Goal: Task Accomplishment & Management: Complete application form

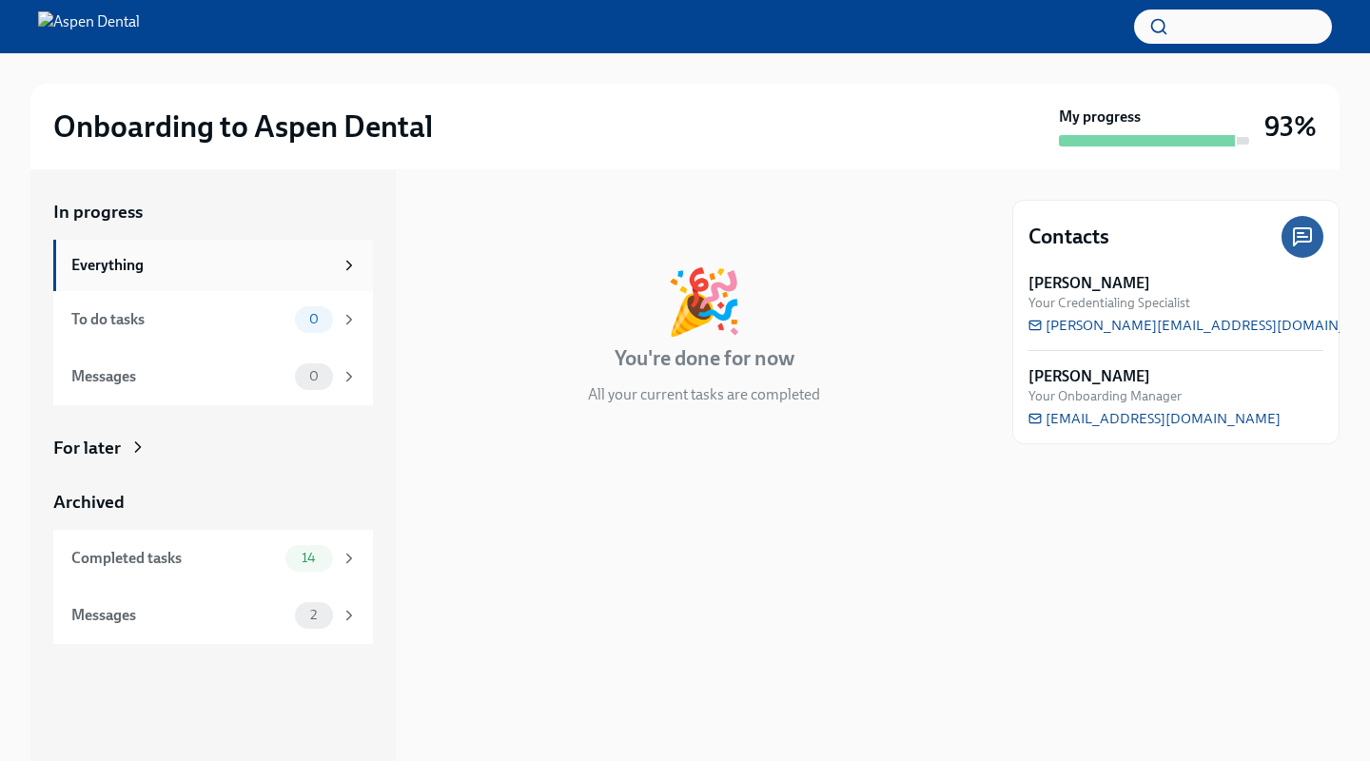
click at [126, 268] on div "Everything" at bounding box center [202, 265] width 262 height 21
click at [117, 327] on div "To do tasks" at bounding box center [179, 319] width 216 height 21
click at [107, 383] on div "Messages" at bounding box center [179, 376] width 216 height 21
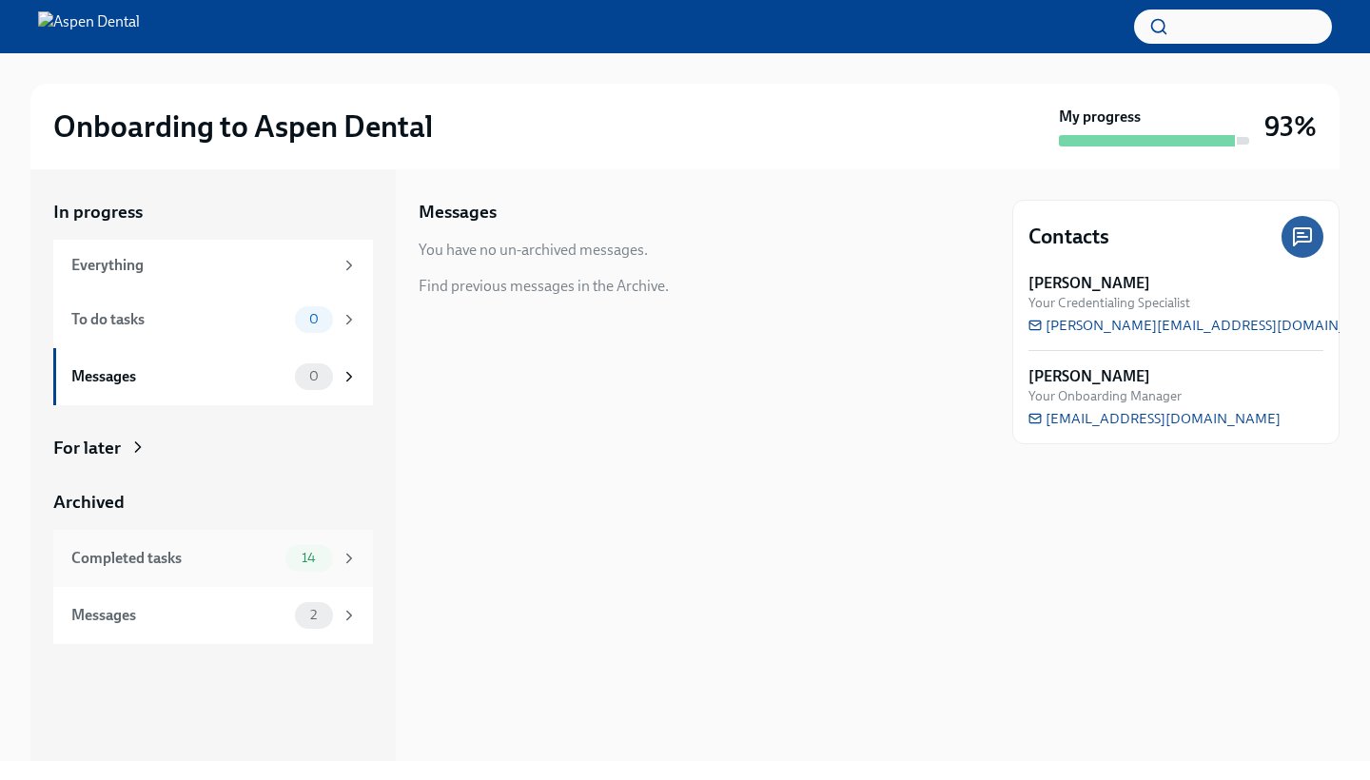
click at [111, 541] on div "Completed tasks 14" at bounding box center [213, 558] width 320 height 57
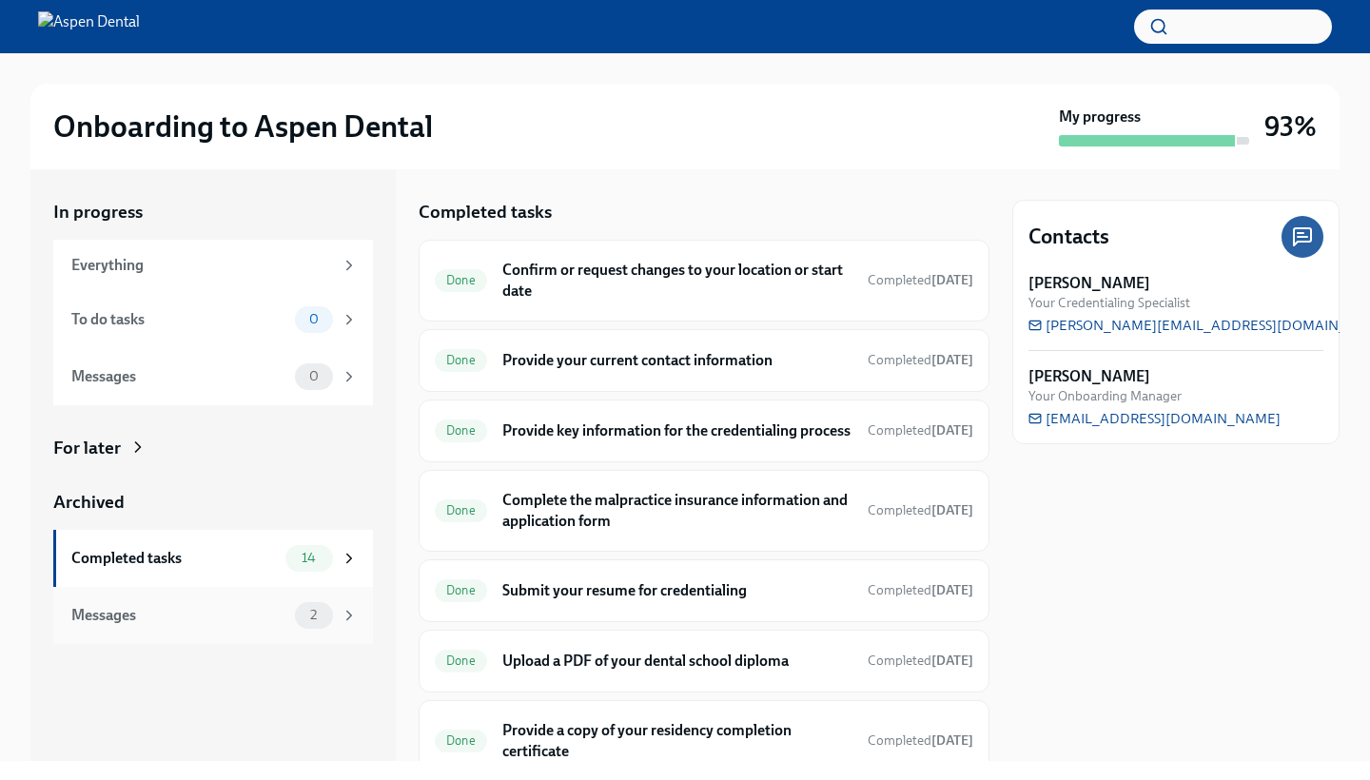
click at [128, 614] on div "Messages" at bounding box center [179, 615] width 216 height 21
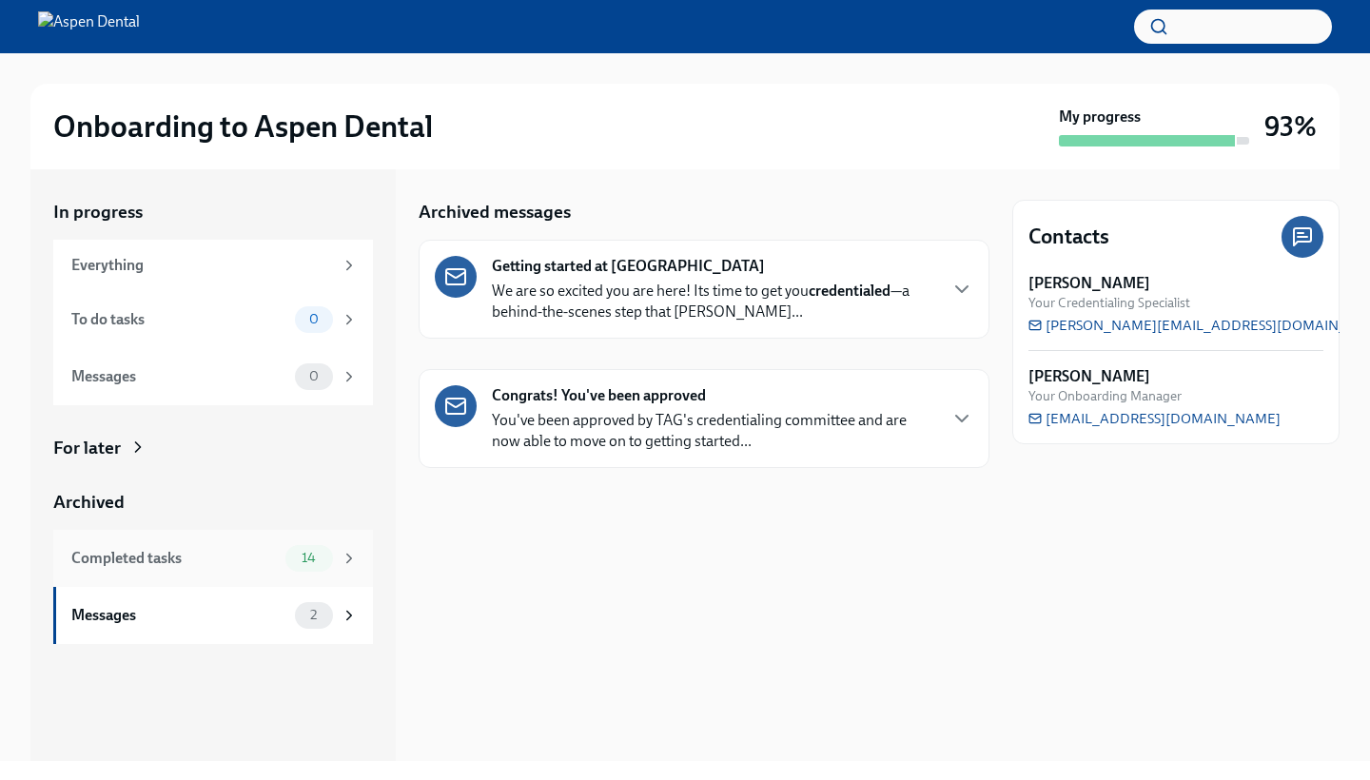
click at [176, 568] on div "Completed tasks 14" at bounding box center [214, 558] width 286 height 27
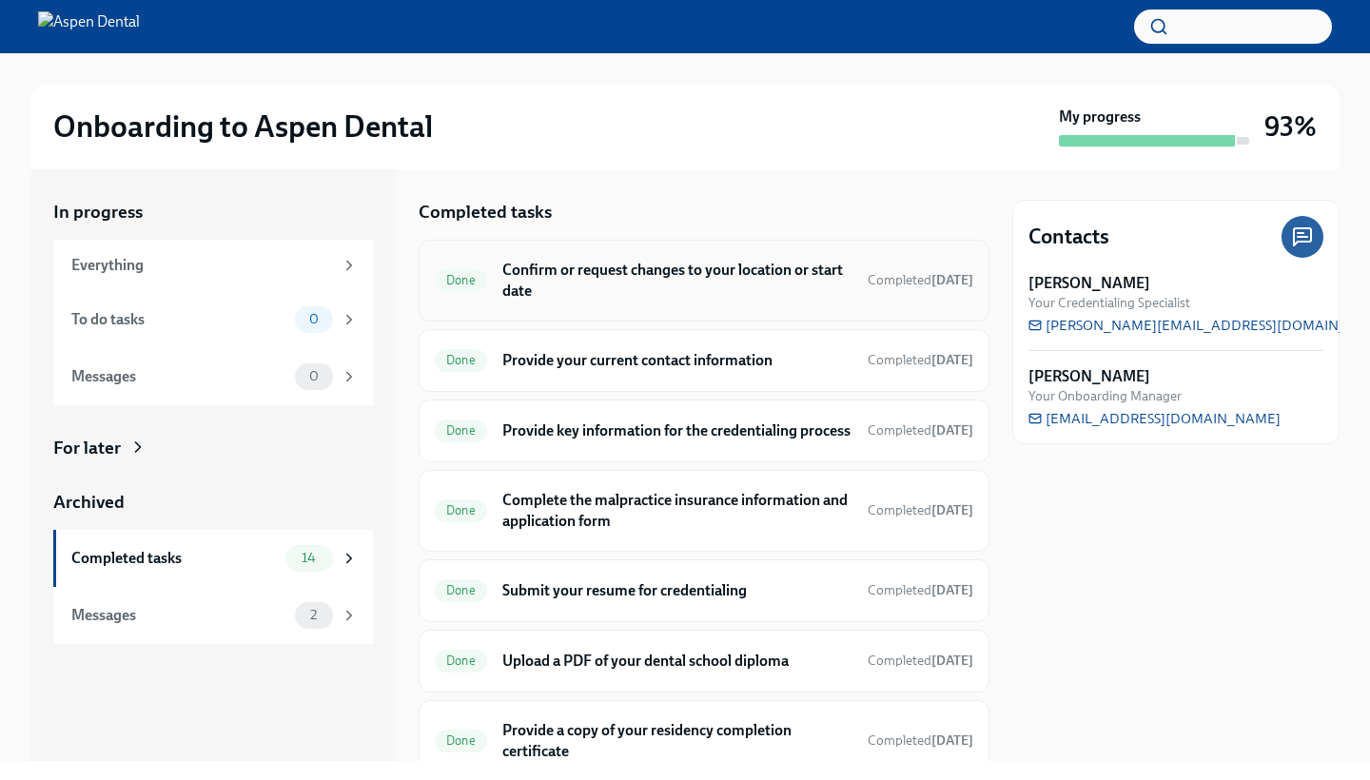
click at [722, 287] on h6 "Confirm or request changes to your location or start date" at bounding box center [677, 281] width 350 height 42
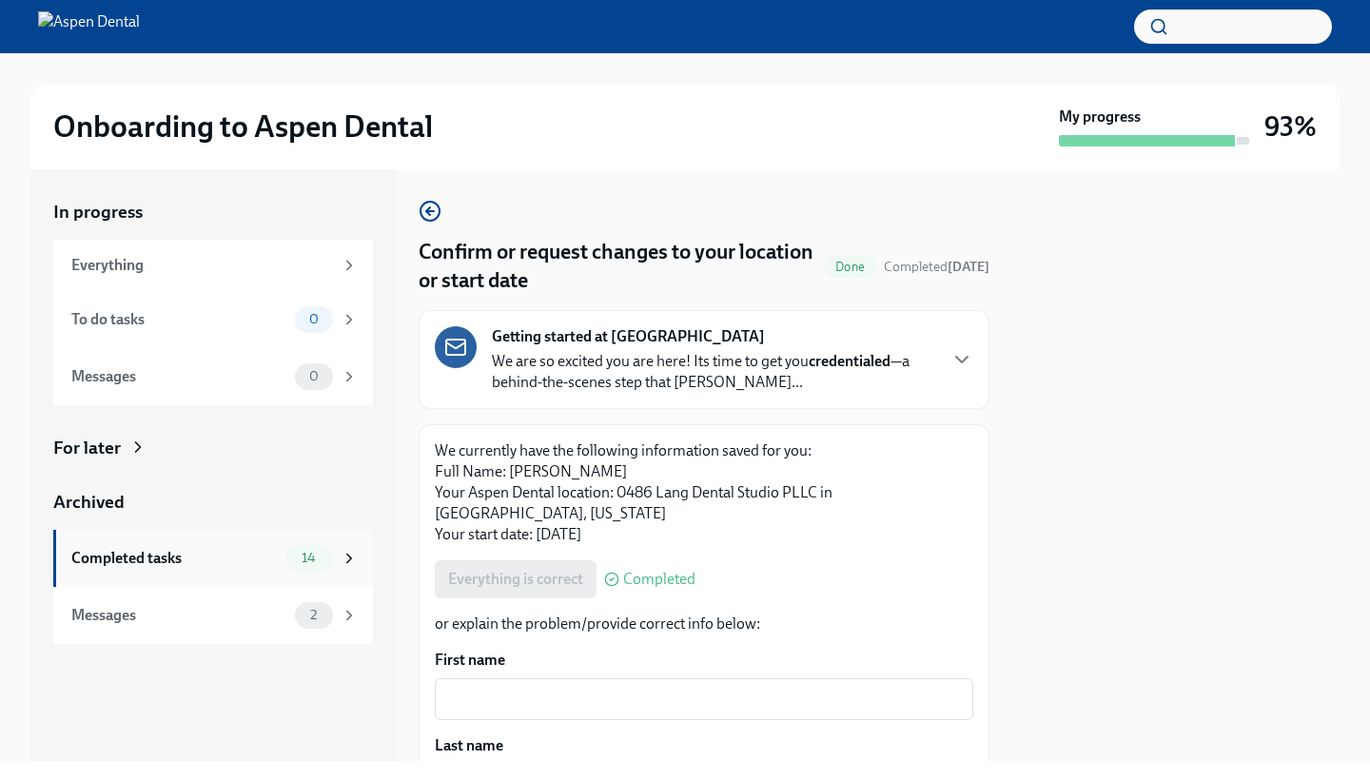
click at [176, 559] on div "Completed tasks" at bounding box center [174, 558] width 206 height 21
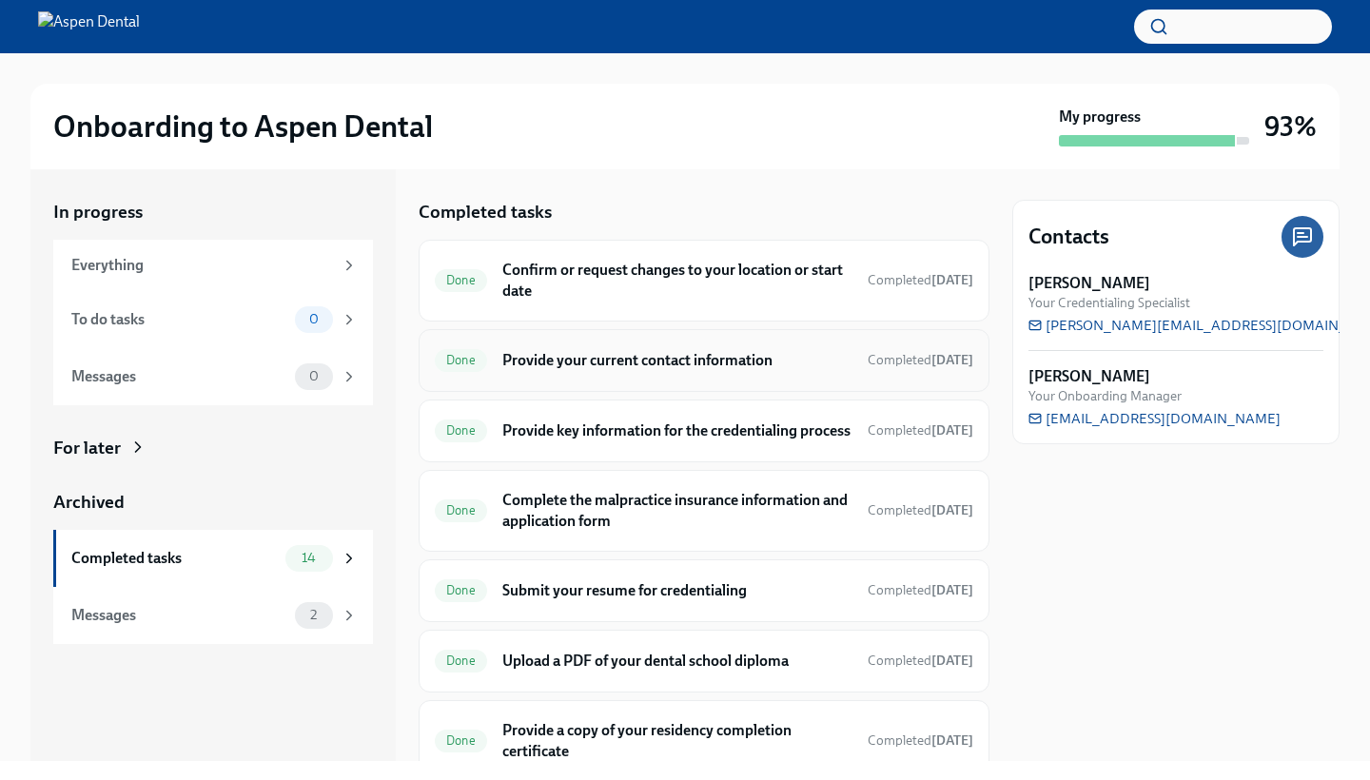
click at [645, 360] on h6 "Provide your current contact information" at bounding box center [677, 360] width 350 height 21
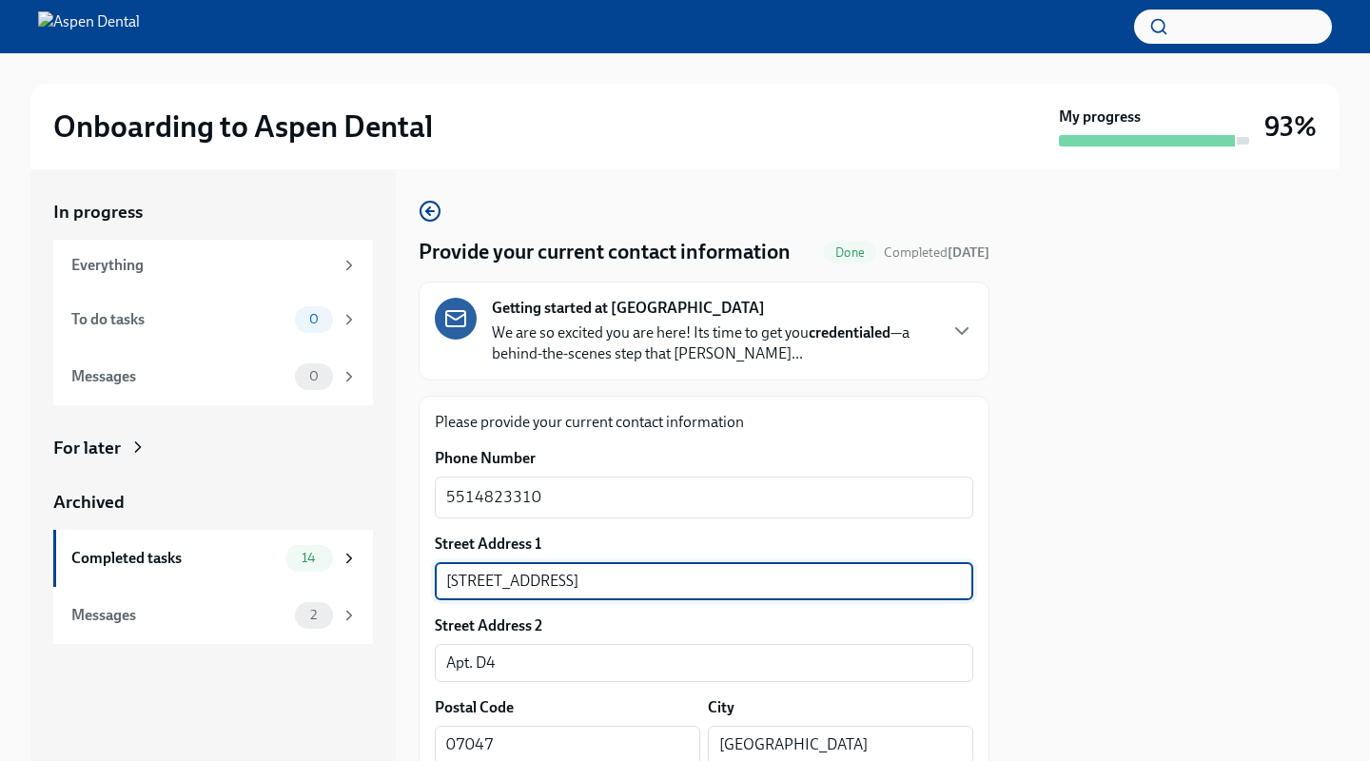
drag, startPoint x: 546, startPoint y: 589, endPoint x: 410, endPoint y: 579, distance: 136.5
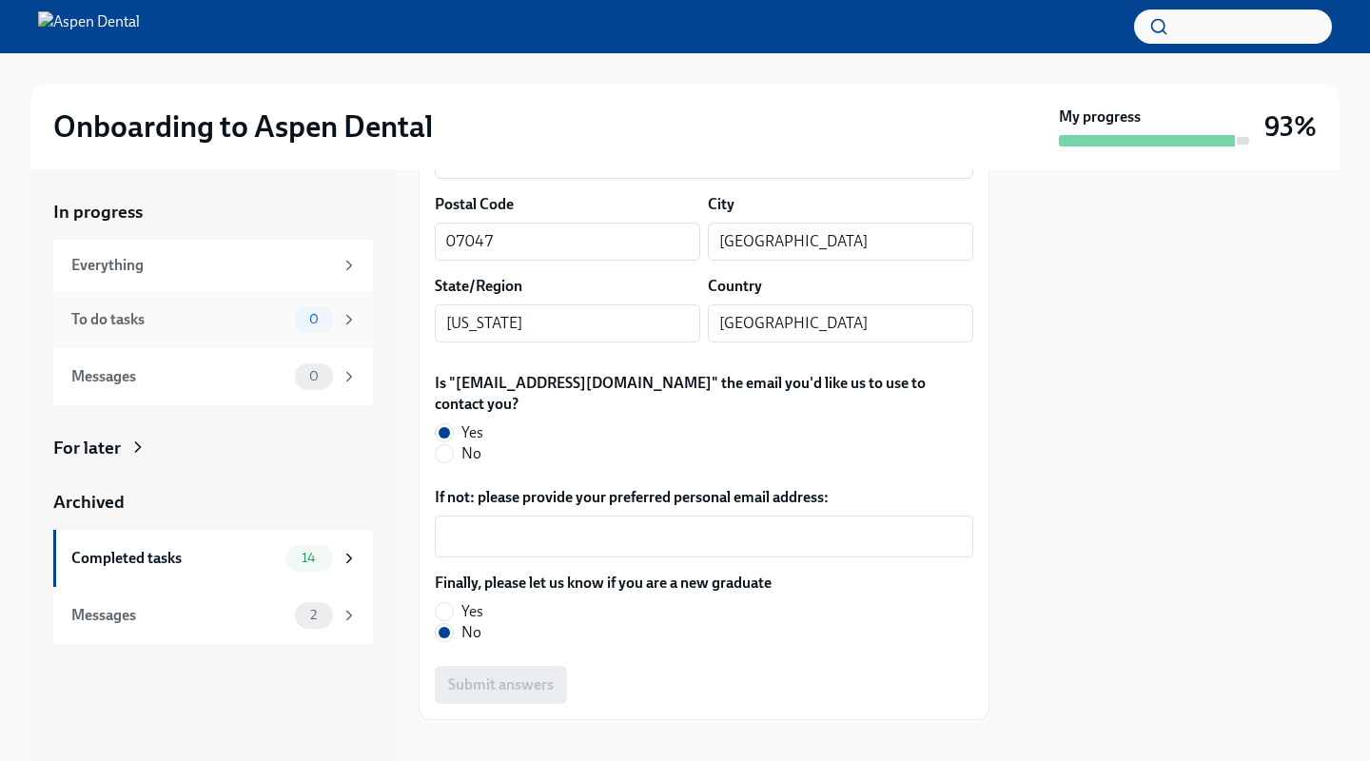
scroll to position [502, 0]
click at [171, 310] on div "To do tasks" at bounding box center [179, 319] width 216 height 21
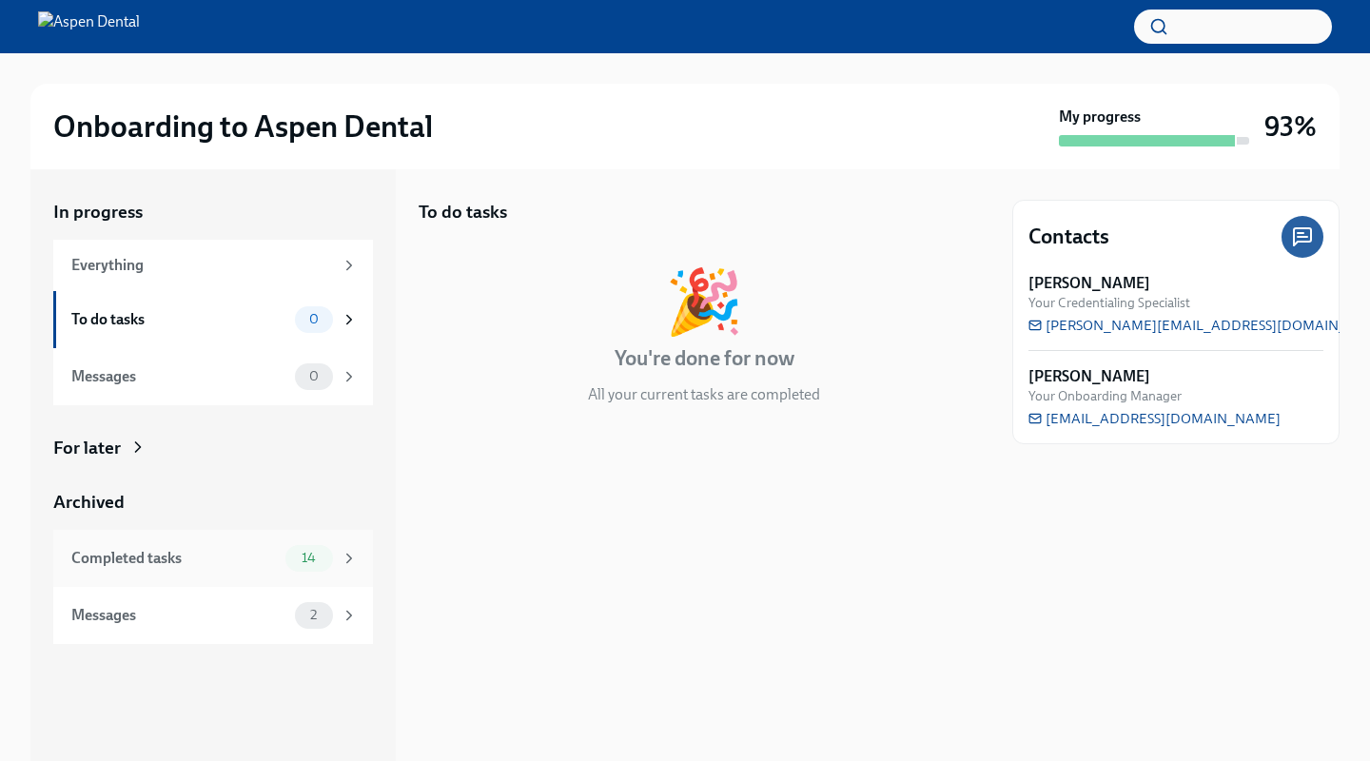
click at [144, 568] on div "Completed tasks 14" at bounding box center [214, 558] width 286 height 27
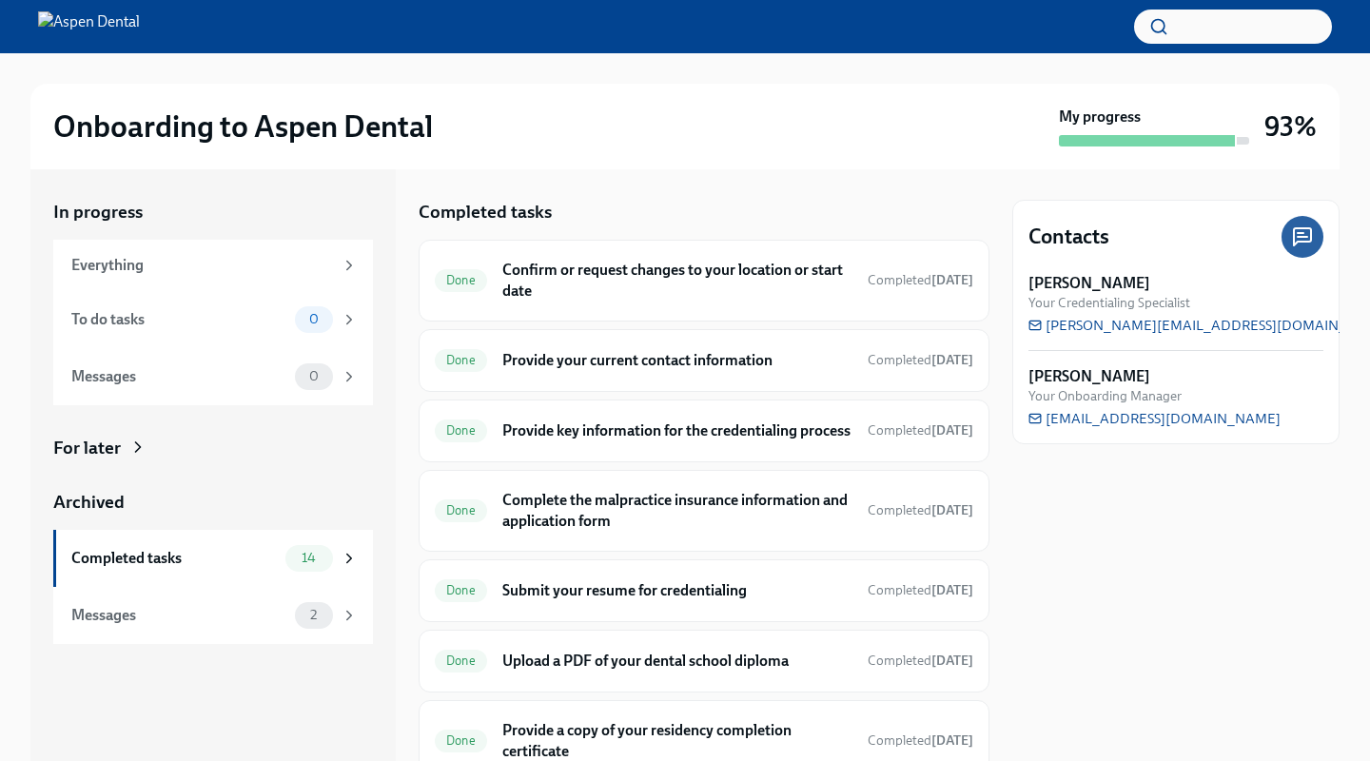
click at [180, 44] on div at bounding box center [685, 26] width 1370 height 53
